Goal: Task Accomplishment & Management: Manage account settings

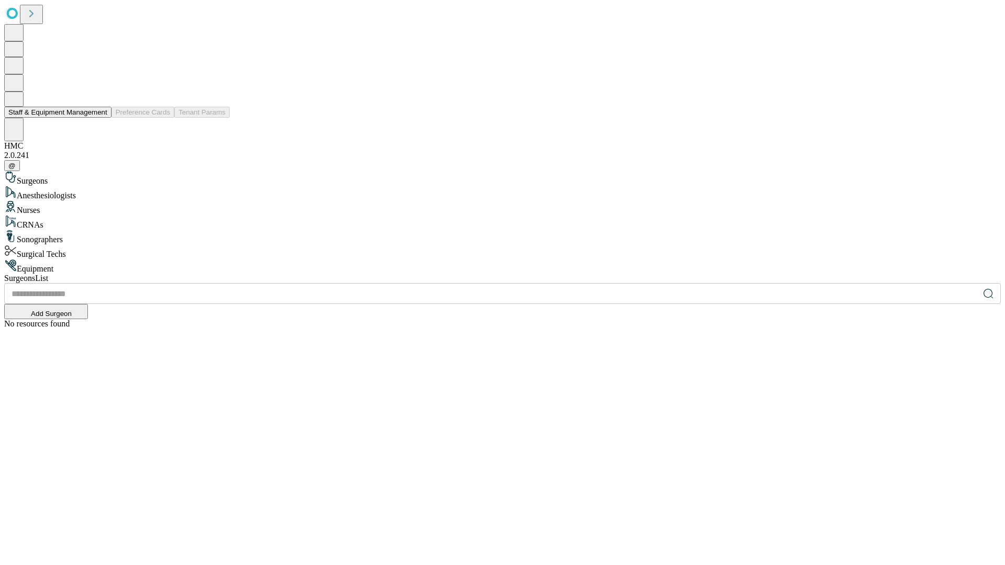
click at [100, 118] on button "Staff & Equipment Management" at bounding box center [57, 112] width 107 height 11
